Goal: Find specific page/section: Find specific page/section

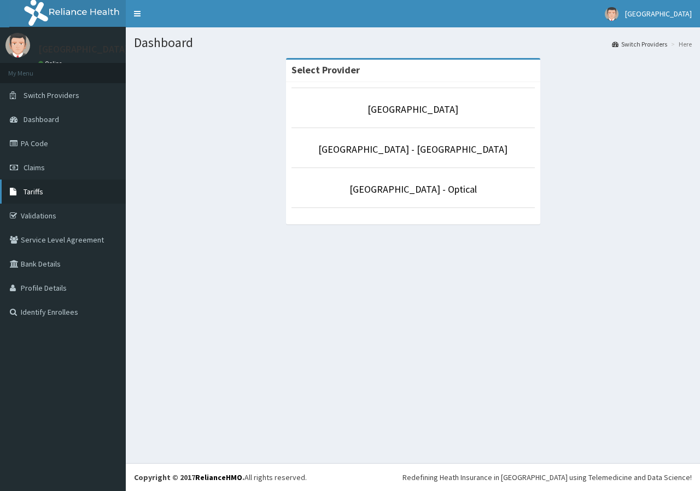
click at [62, 187] on link "Tariffs" at bounding box center [63, 191] width 126 height 24
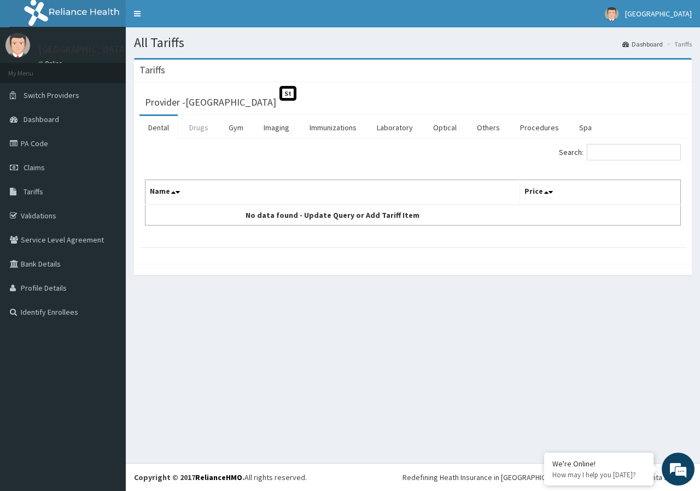
click at [211, 131] on link "Drugs" at bounding box center [199, 127] width 37 height 23
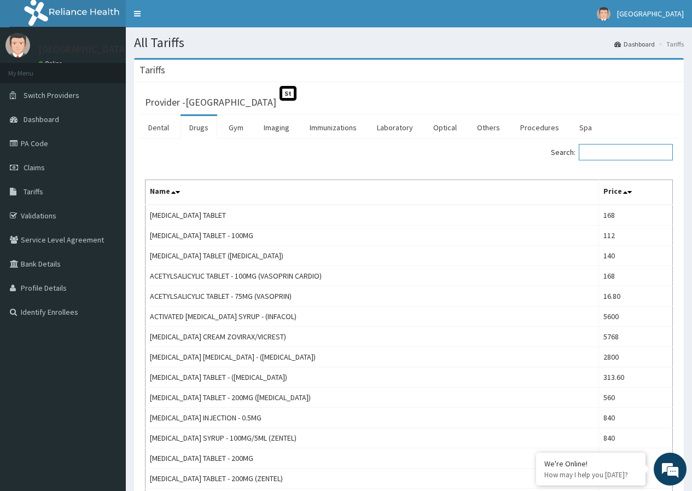
click at [613, 154] on input "Search:" at bounding box center [626, 152] width 94 height 16
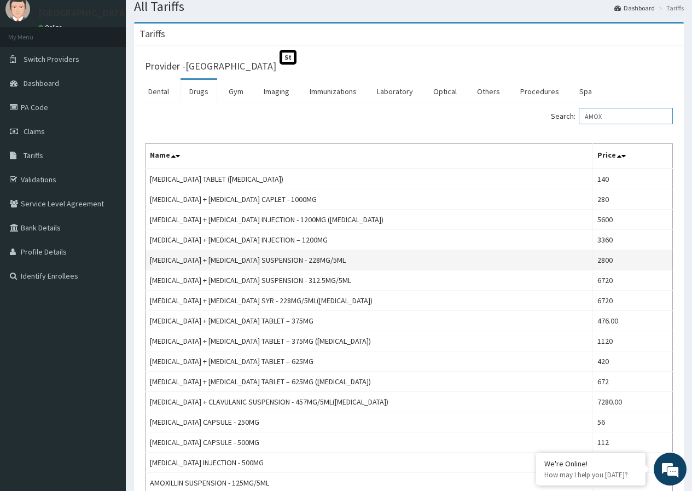
scroll to position [109, 0]
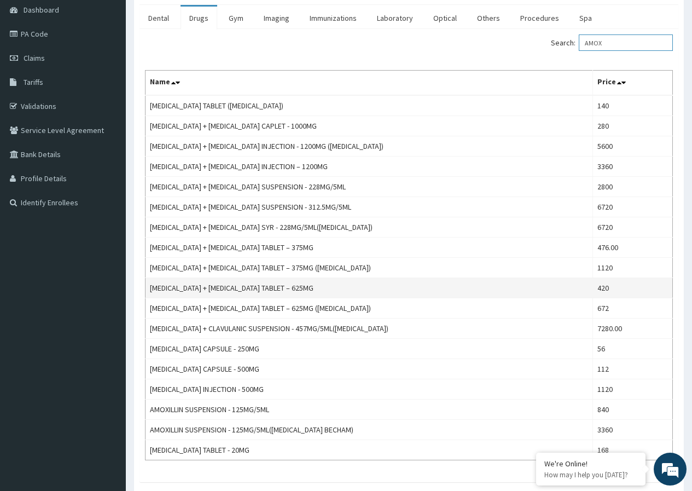
type input "AMOX"
click at [367, 287] on td "[MEDICAL_DATA] + [MEDICAL_DATA] TABLET – 625MG" at bounding box center [370, 288] width 448 height 20
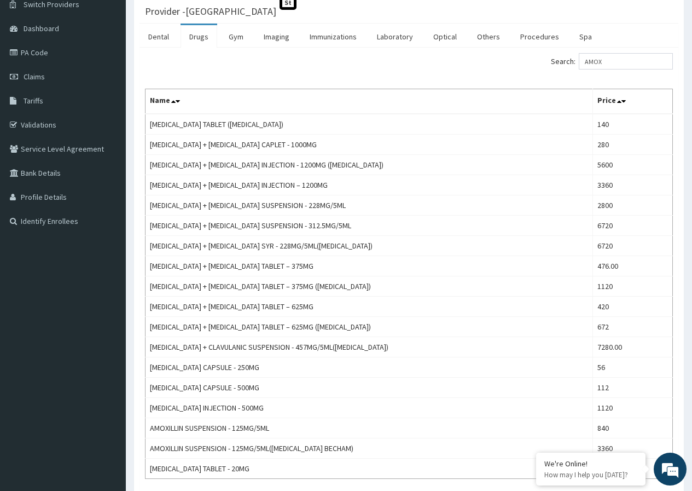
scroll to position [0, 0]
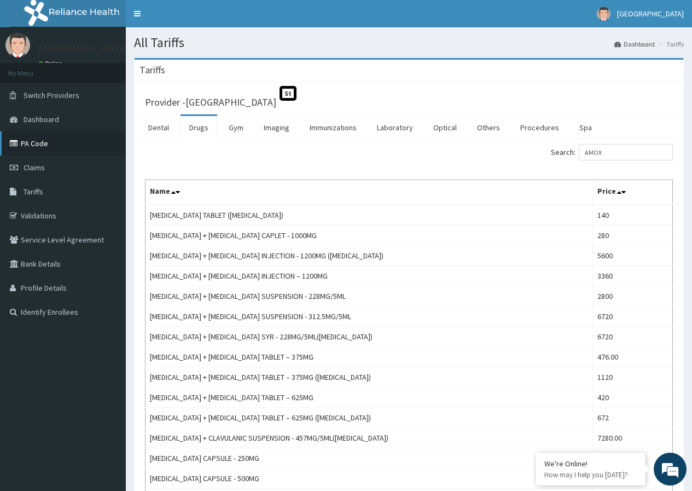
click at [55, 142] on link "PA Code" at bounding box center [63, 143] width 126 height 24
